Goal: Transaction & Acquisition: Book appointment/travel/reservation

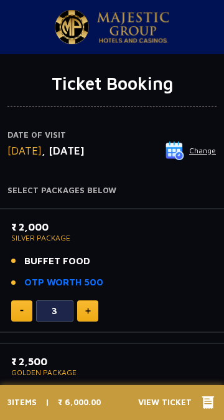
click at [195, 153] on button "Change" at bounding box center [191, 151] width 52 height 20
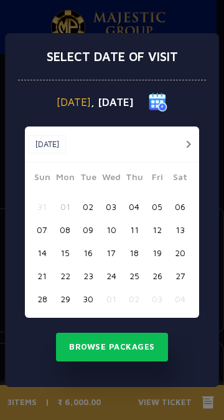
click at [91, 207] on button "02" at bounding box center [88, 206] width 23 height 23
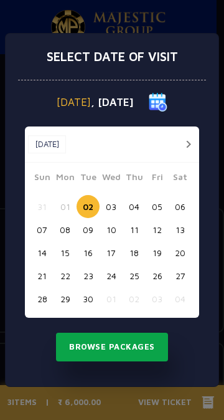
click at [90, 350] on button "Browse Packages" at bounding box center [112, 347] width 112 height 29
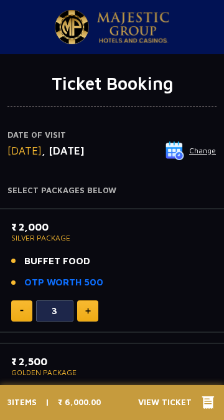
click at [193, 150] on button "Change" at bounding box center [191, 151] width 52 height 20
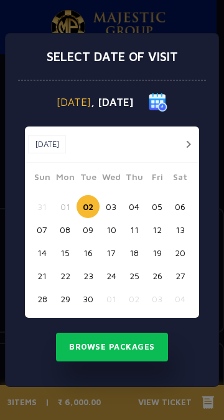
click at [188, 145] on button "button" at bounding box center [189, 145] width 16 height 16
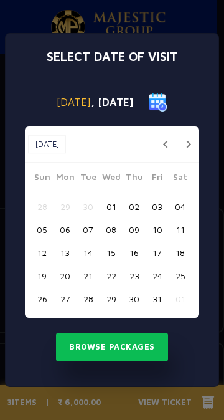
click at [64, 281] on button "20" at bounding box center [65, 275] width 23 height 23
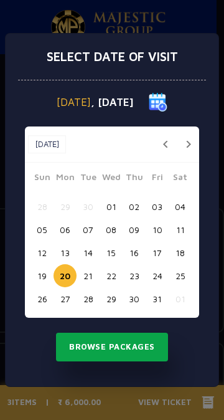
click at [116, 349] on button "Browse Packages" at bounding box center [112, 347] width 112 height 29
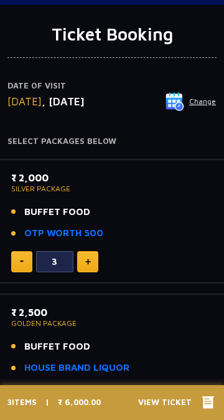
scroll to position [51, 0]
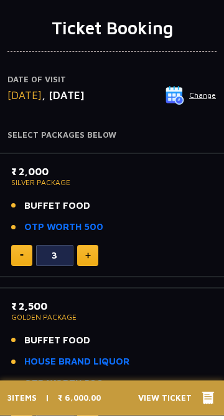
click at [21, 259] on img at bounding box center [22, 260] width 4 height 2
click at [90, 260] on img at bounding box center [88, 261] width 6 height 6
click at [95, 246] on div "₹ 2,000 SILVER PACKAGE BUFFET FOOD OTP WORTH 500" at bounding box center [112, 208] width 202 height 78
click at [88, 261] on img at bounding box center [88, 261] width 6 height 6
type input "4"
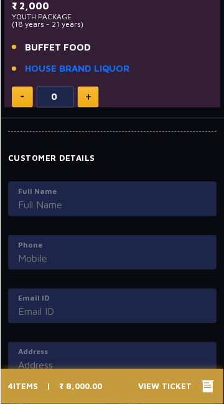
scroll to position [1068, 0]
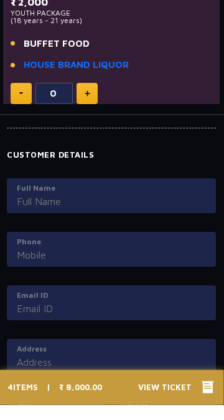
click at [42, 213] on input "Full Name" at bounding box center [112, 217] width 190 height 15
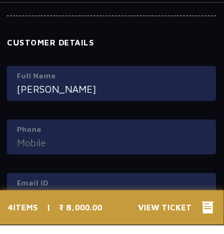
scroll to position [1189, 0]
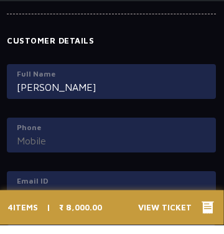
type input "[PERSON_NAME]"
click at [38, 146] on input "Phone" at bounding box center [112, 150] width 190 height 15
type input "8140613886"
click at [96, 197] on input "Email ID" at bounding box center [112, 203] width 190 height 15
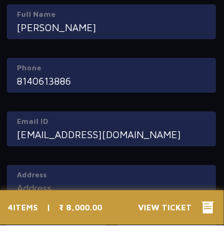
scroll to position [1275, 0]
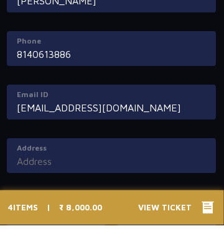
type input "[EMAIL_ADDRESS][DOMAIN_NAME]"
click at [67, 178] on input "Address" at bounding box center [112, 170] width 190 height 15
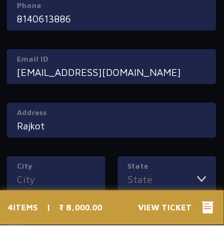
scroll to position [1313, 0]
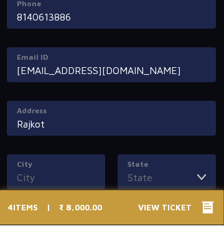
type input "Rajkot"
click at [56, 182] on input "City" at bounding box center [56, 187] width 79 height 15
type input "Rajkot"
click at [185, 178] on label "State" at bounding box center [167, 173] width 79 height 11
click at [185, 180] on input "State" at bounding box center [163, 187] width 70 height 15
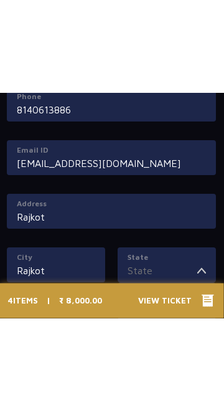
scroll to position [90, 0]
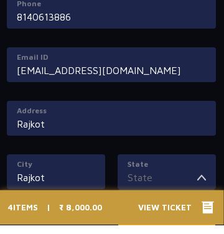
click at [148, 228] on li "[GEOGRAPHIC_DATA]" at bounding box center [167, 231] width 97 height 16
type input "[GEOGRAPHIC_DATA]"
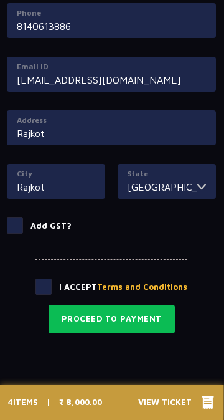
click at [20, 224] on span at bounding box center [15, 226] width 16 height 16
click at [0, 0] on input "Add GST?" at bounding box center [0, 0] width 0 height 0
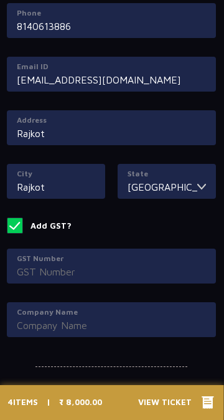
click at [16, 226] on span at bounding box center [15, 226] width 16 height 16
click at [0, 0] on input "Add GST?" at bounding box center [0, 0] width 0 height 0
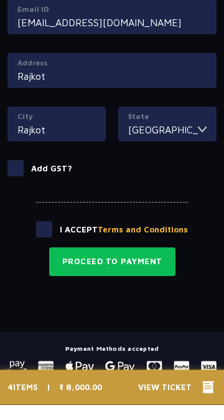
scroll to position [1356, 0]
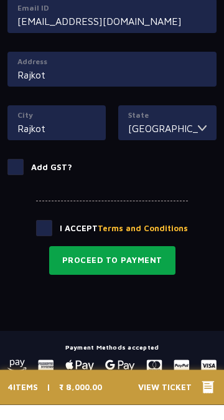
click at [137, 275] on button "Proceed to Payment" at bounding box center [112, 276] width 127 height 29
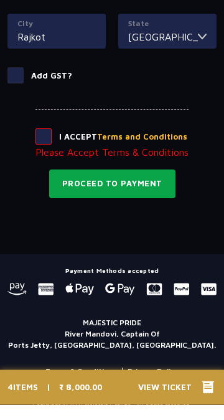
scroll to position [1459, 0]
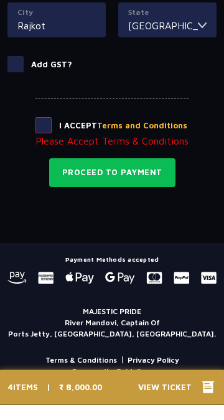
click at [69, 159] on p "Please Accept Terms & Conditions" at bounding box center [112, 156] width 153 height 15
click at [132, 139] on button "Terms and Conditions" at bounding box center [142, 141] width 90 height 12
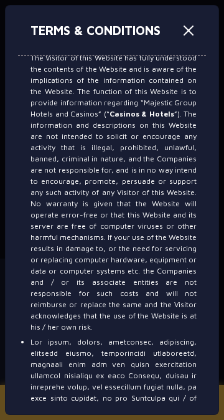
scroll to position [8458, 0]
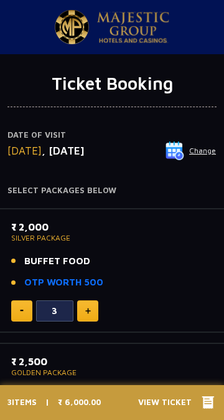
click at [89, 311] on img at bounding box center [88, 311] width 6 height 6
type input "4"
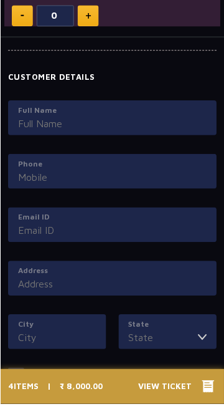
scroll to position [1147, 0]
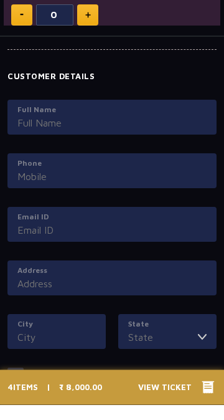
click at [40, 136] on input "Full Name" at bounding box center [112, 138] width 190 height 15
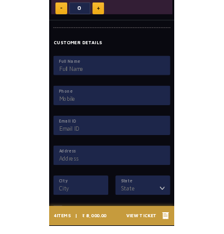
scroll to position [1153, 0]
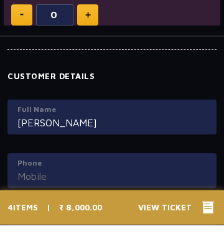
type input "[PERSON_NAME]"
click at [94, 187] on input "Phone" at bounding box center [112, 185] width 190 height 15
type input "8140613886"
click at [54, 225] on label "Email ID" at bounding box center [112, 226] width 190 height 11
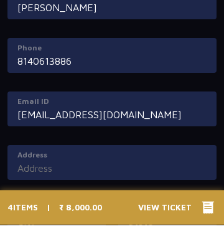
scroll to position [1270, 0]
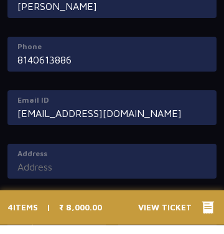
type input "[EMAIL_ADDRESS][DOMAIN_NAME]"
click at [61, 175] on input "Address" at bounding box center [112, 176] width 190 height 15
type input "Rajkot"
click at [60, 217] on label "City" at bounding box center [56, 216] width 79 height 11
click at [60, 223] on input "City" at bounding box center [56, 230] width 79 height 15
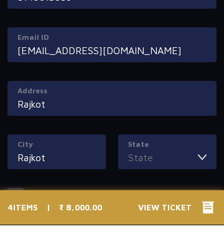
scroll to position [1333, 0]
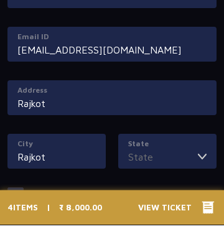
type input "Rajkot"
click at [203, 168] on img at bounding box center [202, 166] width 9 height 15
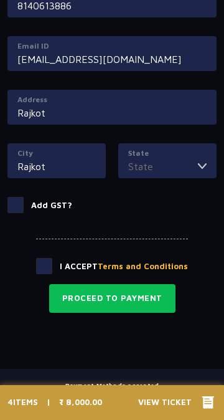
click at [178, 161] on input "State" at bounding box center [163, 166] width 70 height 15
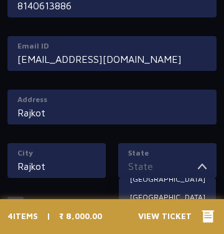
scroll to position [51, 0]
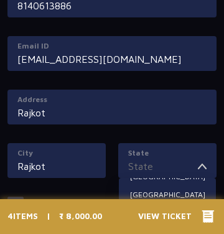
click at [143, 227] on li "[GEOGRAPHIC_DATA]" at bounding box center [167, 231] width 97 height 16
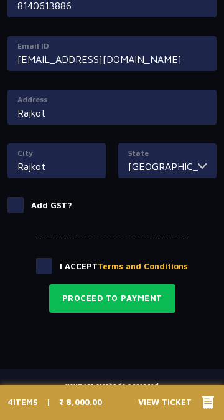
click at [150, 171] on input "[GEOGRAPHIC_DATA]" at bounding box center [163, 166] width 70 height 15
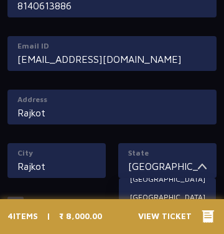
scroll to position [84, 0]
click at [146, 212] on li "[GEOGRAPHIC_DATA]" at bounding box center [167, 216] width 97 height 16
type input "[GEOGRAPHIC_DATA]"
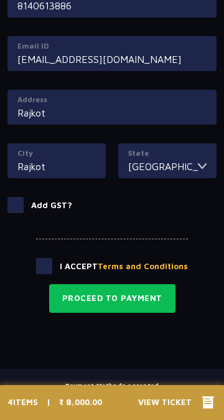
click at [82, 107] on input "Rajkot" at bounding box center [112, 112] width 190 height 15
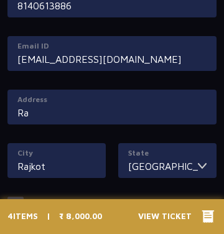
type input "R"
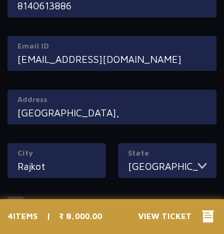
click at [38, 118] on input "205 Balaji palace," at bounding box center [112, 112] width 190 height 15
click at [102, 106] on input "Balaji palace," at bounding box center [112, 112] width 190 height 15
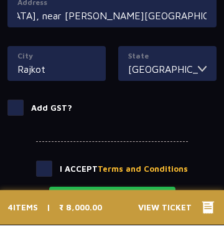
scroll to position [1422, 0]
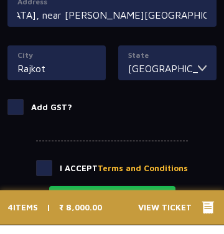
type input "[GEOGRAPHIC_DATA], [GEOGRAPHIC_DATA], near [PERSON_NAME][GEOGRAPHIC_DATA], To. …"
click at [52, 181] on span at bounding box center [44, 178] width 16 height 16
click at [0, 0] on input "checkbox" at bounding box center [0, 0] width 0 height 0
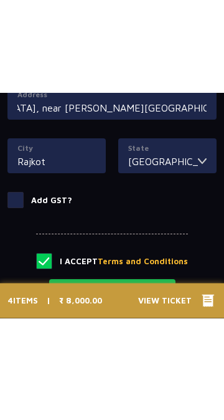
scroll to position [0, 0]
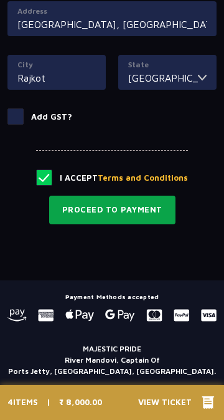
click at [125, 208] on button "Proceed to Payment" at bounding box center [112, 210] width 127 height 29
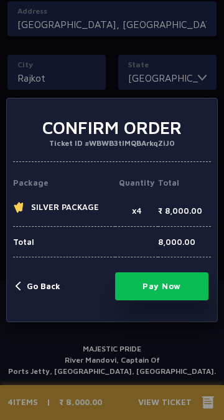
click at [175, 301] on button "Pay Now" at bounding box center [162, 286] width 94 height 28
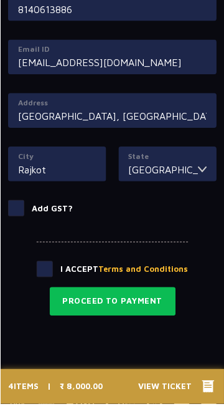
scroll to position [1316, 0]
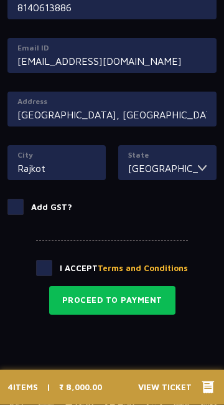
click at [52, 288] on span at bounding box center [44, 284] width 16 height 16
click at [0, 0] on input "checkbox" at bounding box center [0, 0] width 0 height 0
click at [153, 127] on input "Balaji palace, Rajkot Gondal Highway, near Khodiyar hotel, To. Kangasiyali 3600…" at bounding box center [112, 130] width 190 height 15
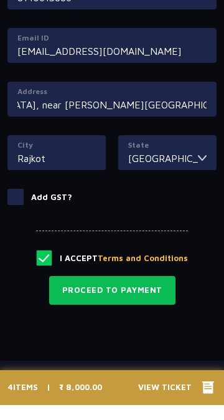
scroll to position [1332, 0]
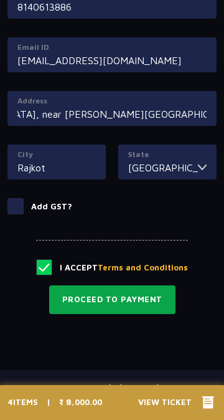
click at [118, 296] on button "Proceed to Payment" at bounding box center [112, 300] width 127 height 29
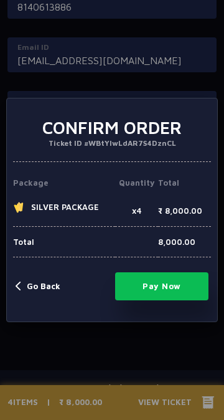
click at [169, 301] on button "Pay Now" at bounding box center [162, 286] width 94 height 28
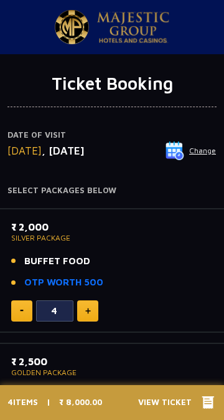
click at [88, 310] on img at bounding box center [88, 311] width 6 height 6
click at [11, 309] on button at bounding box center [21, 311] width 21 height 21
type input "4"
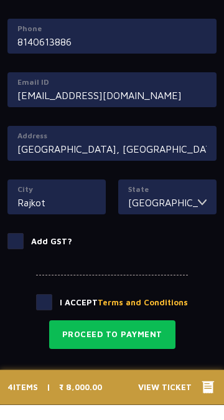
scroll to position [1283, 0]
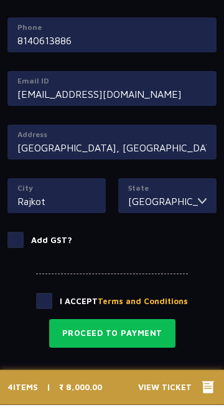
click at [44, 317] on span at bounding box center [44, 317] width 16 height 16
click at [0, 0] on input "checkbox" at bounding box center [0, 0] width 0 height 0
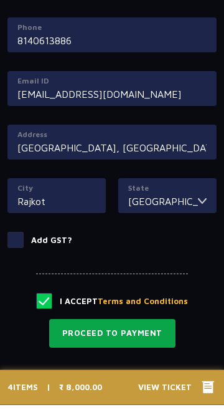
click at [138, 347] on button "Proceed to Payment" at bounding box center [112, 349] width 127 height 29
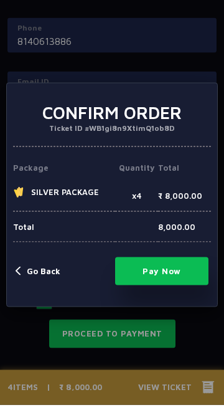
click at [171, 301] on button "Pay Now" at bounding box center [162, 286] width 94 height 28
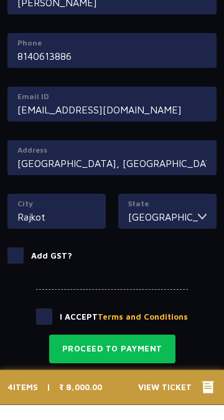
scroll to position [1315, 0]
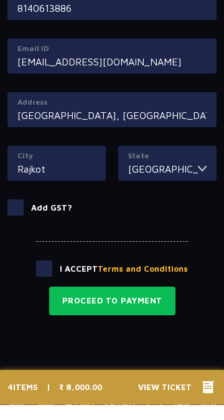
click at [52, 286] on span at bounding box center [44, 284] width 16 height 16
click at [0, 0] on input "checkbox" at bounding box center [0, 0] width 0 height 0
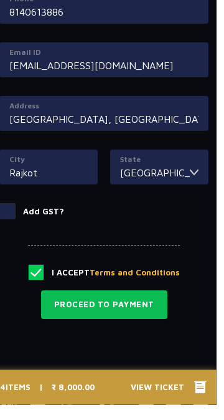
scroll to position [1444, 0]
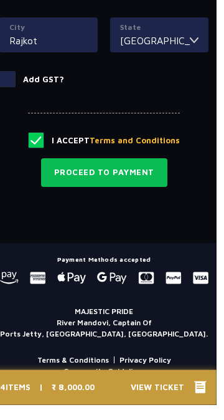
click at [47, 156] on span at bounding box center [44, 156] width 16 height 16
click at [0, 0] on input "checkbox" at bounding box center [0, 0] width 0 height 0
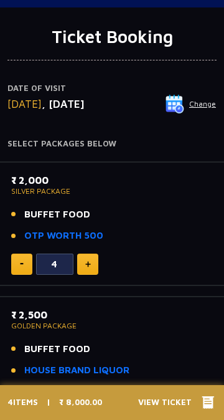
scroll to position [0, 0]
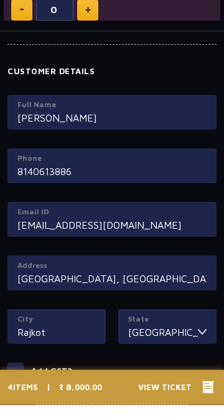
scroll to position [1444, 0]
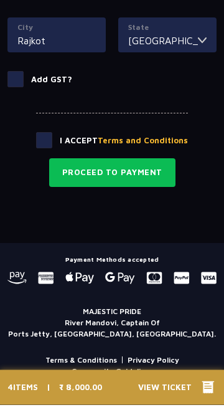
click at [213, 409] on icon at bounding box center [209, 403] width 12 height 12
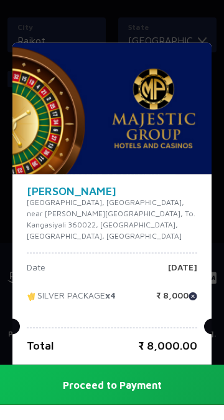
click at [162, 420] on button "Proceed to Payment" at bounding box center [112, 400] width 224 height 40
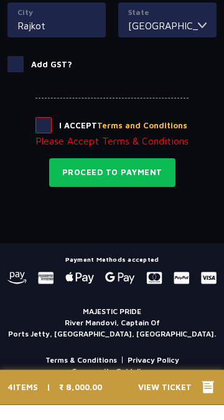
click at [41, 135] on span at bounding box center [44, 141] width 16 height 16
click at [0, 0] on input "checkbox" at bounding box center [0, 0] width 0 height 0
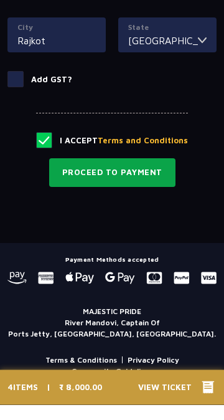
click at [139, 184] on button "Proceed to Payment" at bounding box center [112, 188] width 127 height 29
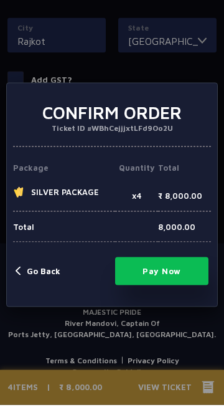
click at [188, 301] on button "Pay Now" at bounding box center [162, 286] width 94 height 28
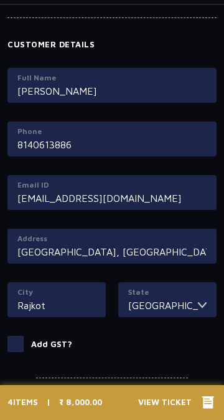
scroll to position [1193, 0]
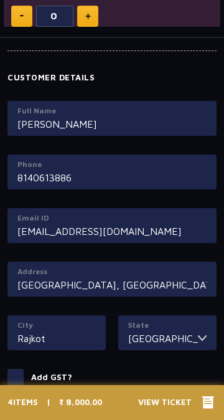
scroll to position [1160, 0]
